Goal: Find specific page/section: Find specific page/section

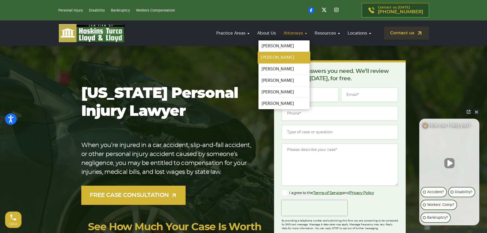
click at [276, 58] on link "[PERSON_NAME]" at bounding box center [284, 58] width 53 height 12
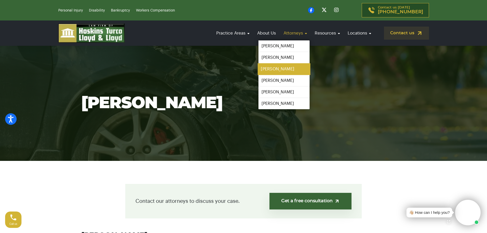
click at [274, 68] on link "[PERSON_NAME]" at bounding box center [284, 69] width 53 height 12
